Goal: Transaction & Acquisition: Download file/media

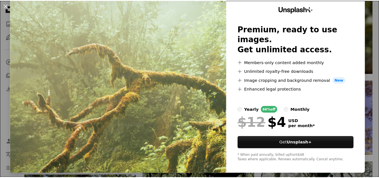
scroll to position [19, 0]
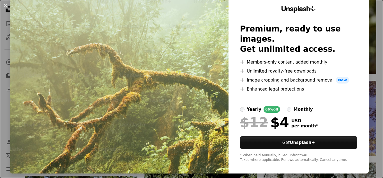
click at [366, 133] on div "An X shape Unsplash+ Premium, ready to use images. Get unlimited access. A plus…" at bounding box center [191, 89] width 383 height 178
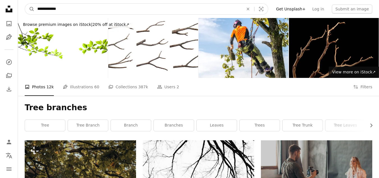
drag, startPoint x: 86, startPoint y: 12, endPoint x: 0, endPoint y: 26, distance: 87.1
type input "******"
click at [25, 4] on button "A magnifying glass" at bounding box center [30, 9] width 10 height 11
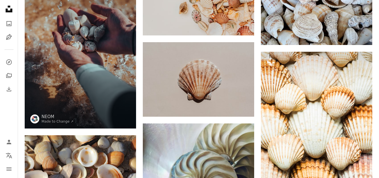
scroll to position [116, 0]
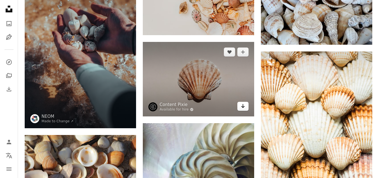
click at [244, 107] on icon "Arrow pointing down" at bounding box center [243, 105] width 4 height 7
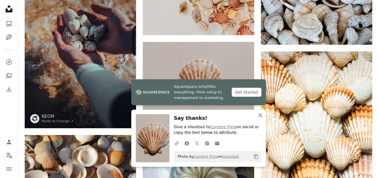
click at [258, 112] on icon "An X shape" at bounding box center [260, 115] width 7 height 7
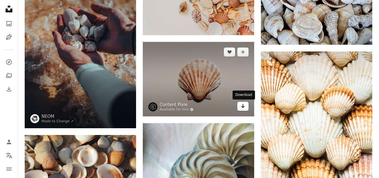
click at [242, 103] on icon "Arrow pointing down" at bounding box center [243, 105] width 4 height 7
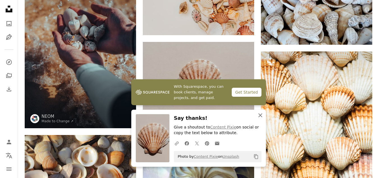
click at [260, 112] on icon "An X shape" at bounding box center [260, 115] width 7 height 7
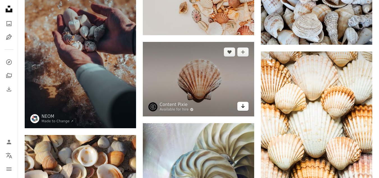
click at [240, 104] on link "Arrow pointing down" at bounding box center [242, 106] width 11 height 9
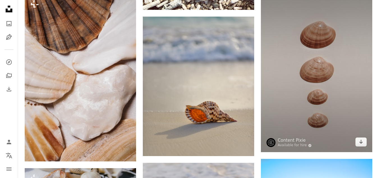
scroll to position [518, 0]
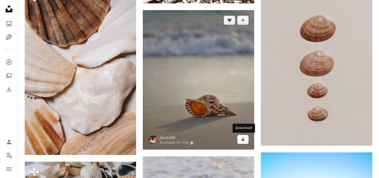
click at [241, 138] on icon "Arrow pointing down" at bounding box center [243, 138] width 4 height 7
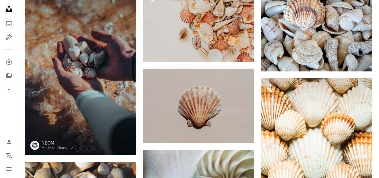
scroll to position [0, 0]
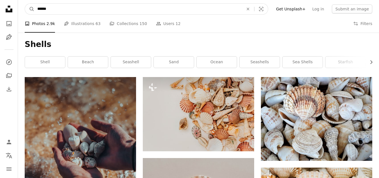
drag, startPoint x: 65, startPoint y: 8, endPoint x: 16, endPoint y: 16, distance: 49.7
type input "*********"
click at [25, 4] on button "A magnifying glass" at bounding box center [30, 9] width 10 height 11
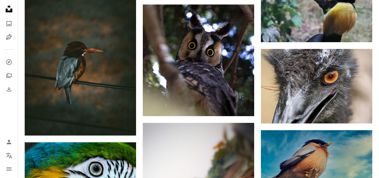
scroll to position [325, 0]
